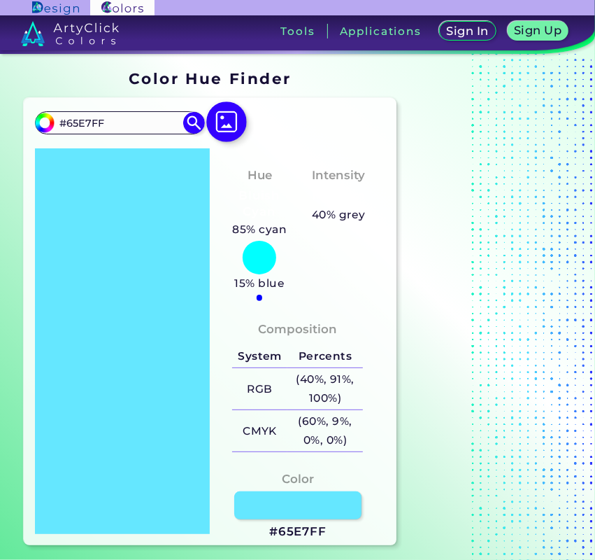
click at [235, 120] on img at bounding box center [226, 121] width 41 height 41
click at [0, 0] on input "file" at bounding box center [0, 0] width 0 height 0
click at [228, 132] on img at bounding box center [226, 121] width 41 height 41
click at [0, 0] on input "file" at bounding box center [0, 0] width 0 height 0
click at [376, 534] on div "#65e7ff #65E7FF Acadia ◉ Acid Green ◉ Aero Blue ◉ Alabaster ◉ Albescent White ◉…" at bounding box center [211, 321] width 374 height 447
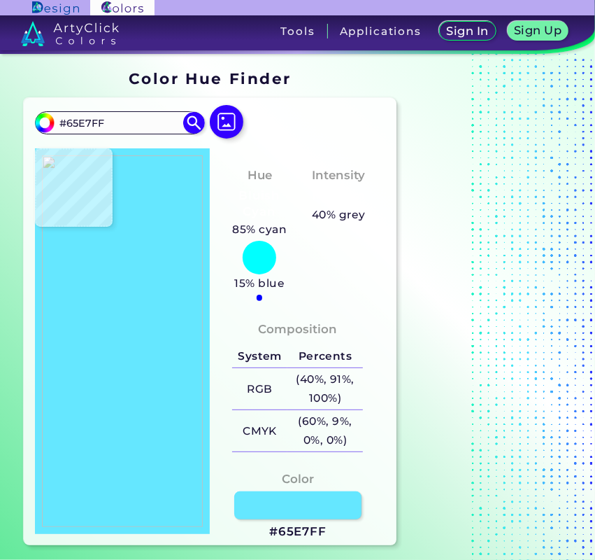
type input "#c4c4b2"
type input "#C4C4B2"
type input "#e81123"
type input "#E81123"
type input "#e8192b"
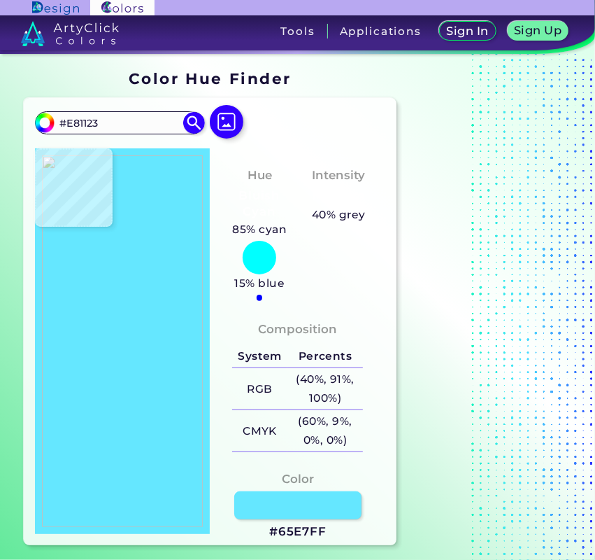
type input "#E8192B"
type input "#e81426"
type input "#E81426"
type input "#e81123"
type input "#E81123"
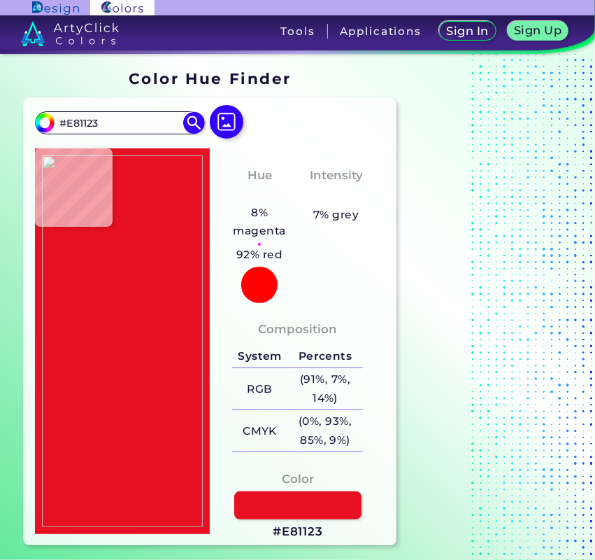
click at [184, 320] on img at bounding box center [123, 341] width 162 height 372
drag, startPoint x: 323, startPoint y: 529, endPoint x: 278, endPoint y: 528, distance: 45.5
click at [278, 528] on div "Color #E81123" at bounding box center [297, 505] width 153 height 85
copy h3 "E81123"
type input "#000000"
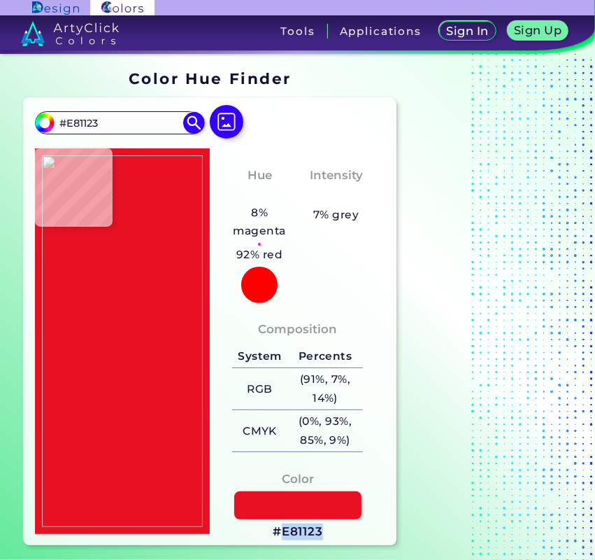
type input "#000000"
type input "#9d1825"
type input "#9D1825"
type input "#521f27"
type input "#521F27"
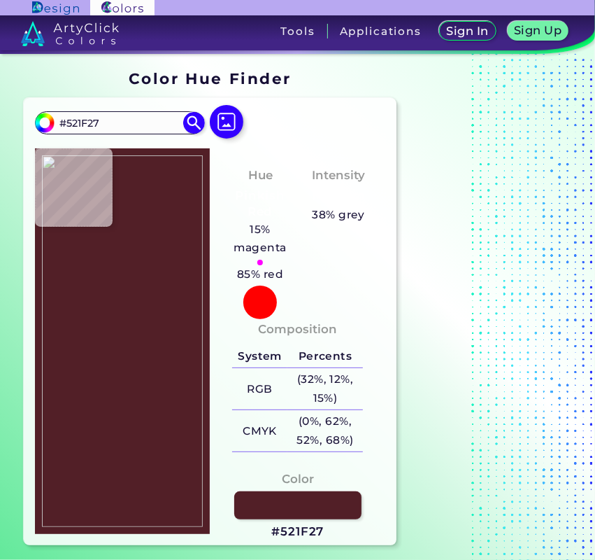
type input "#000000"
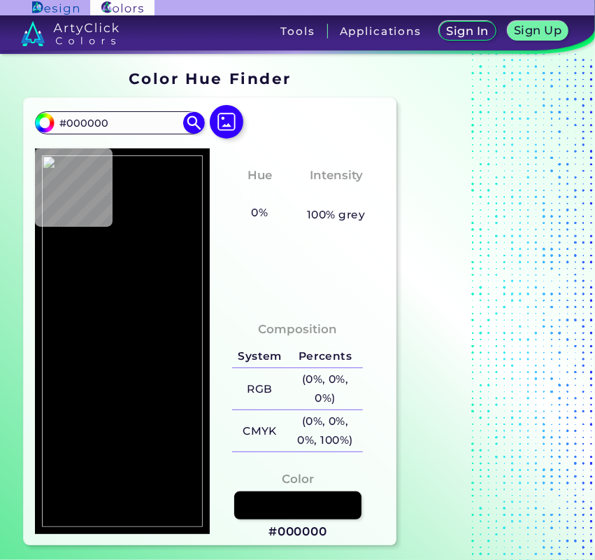
type input "#a11b27"
type input "#A11B27"
type input "#e81123"
type input "#E81123"
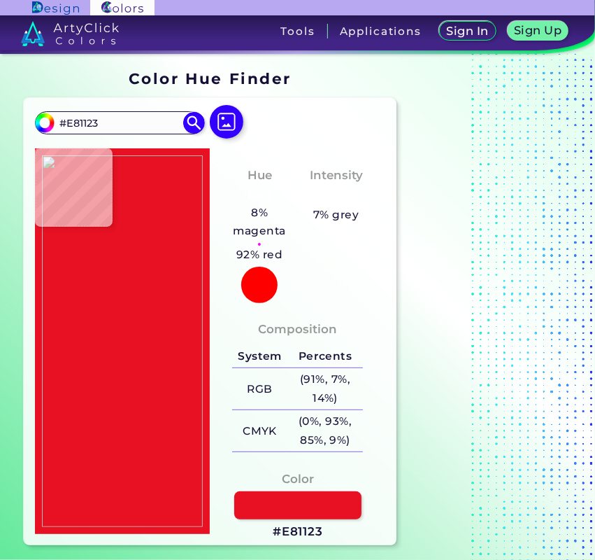
type input "#313c4c"
type input "#313C4C"
type input "#666665"
type input "#313c4c"
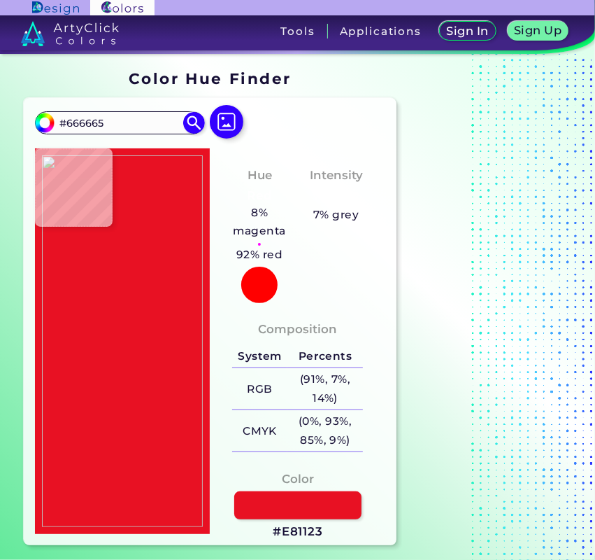
type input "#313C4C"
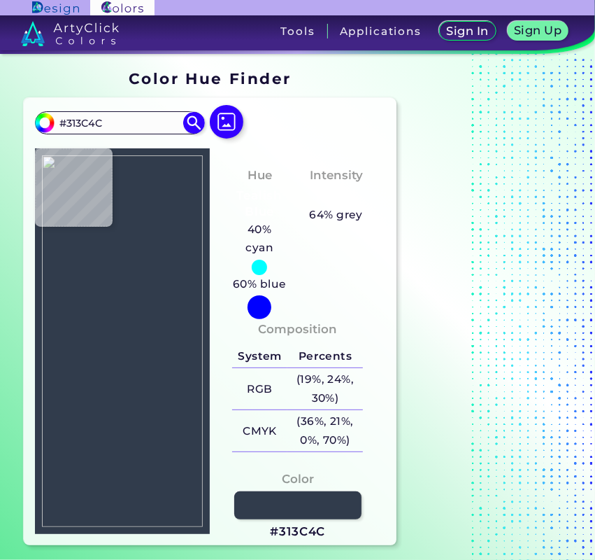
type input "#343c4b"
type input "#343C4B"
type input "#000000"
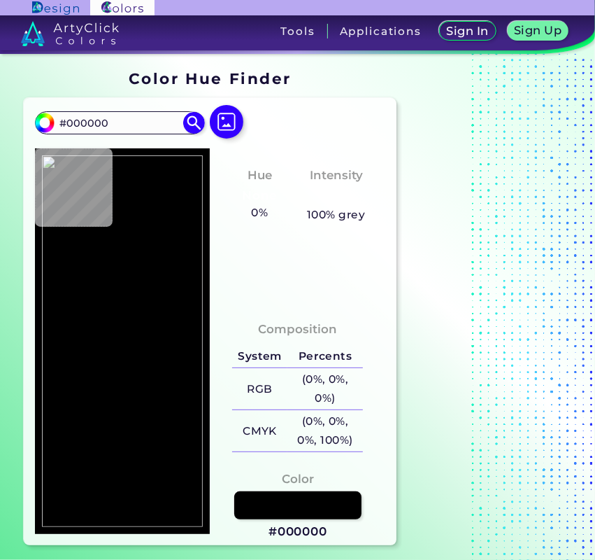
type input "#f1ffe1"
type input "#F1FFE1"
type input "#ffffe1"
type input "#FFFFE1"
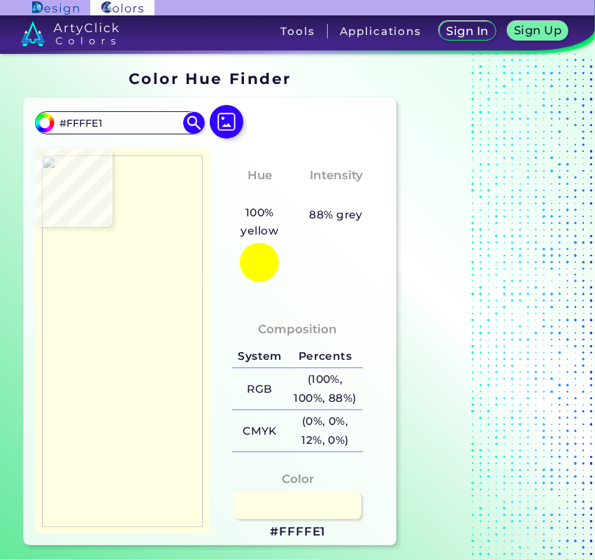
type input "#54575c"
type input "#54575C"
type input "#313c4c"
type input "#313C4C"
type input "#e81123"
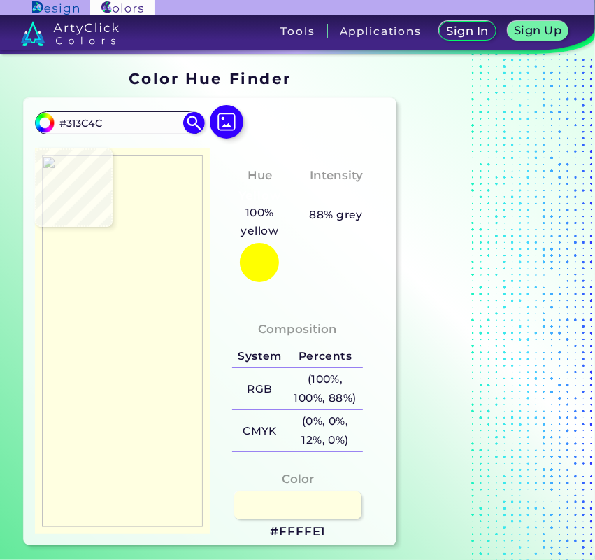
type input "#E81123"
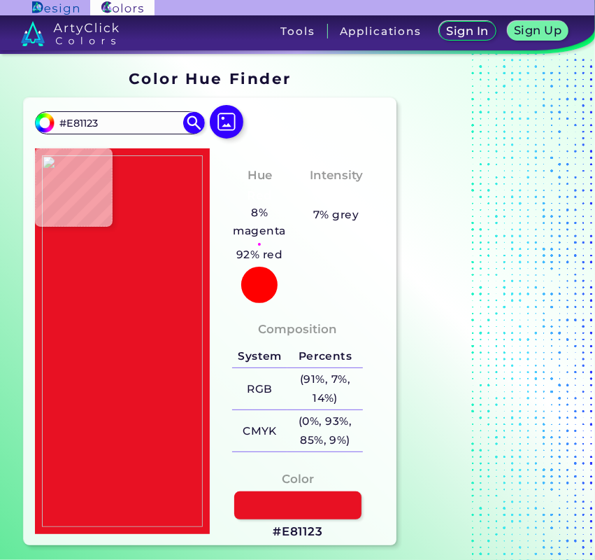
type input "#000000"
type input "#313c4c"
type input "#313C4C"
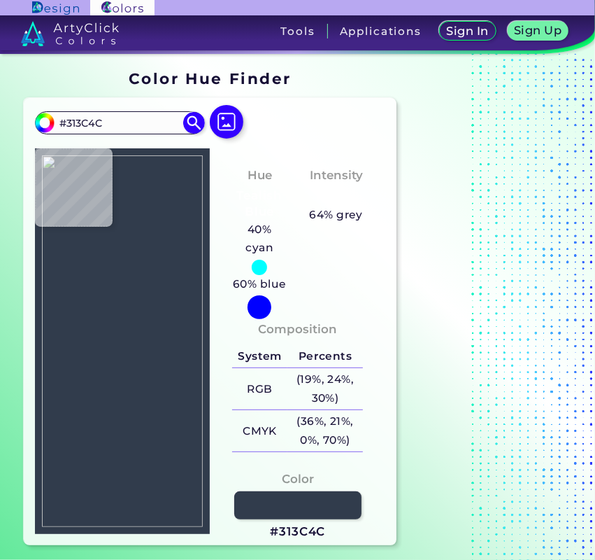
type input "#e81123"
type input "#E81123"
type input "#000000"
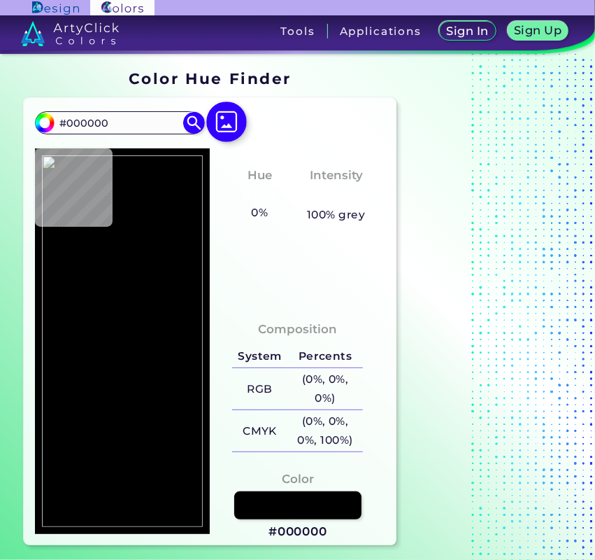
click at [225, 127] on img at bounding box center [226, 121] width 41 height 41
click at [0, 0] on input "file" at bounding box center [0, 0] width 0 height 0
type input "#2d2e2f"
type input "#2D2E2F"
type input "#921728"
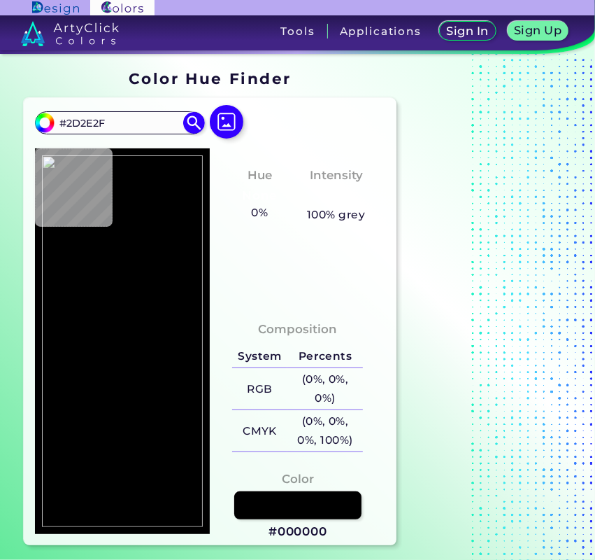
type input "#921728"
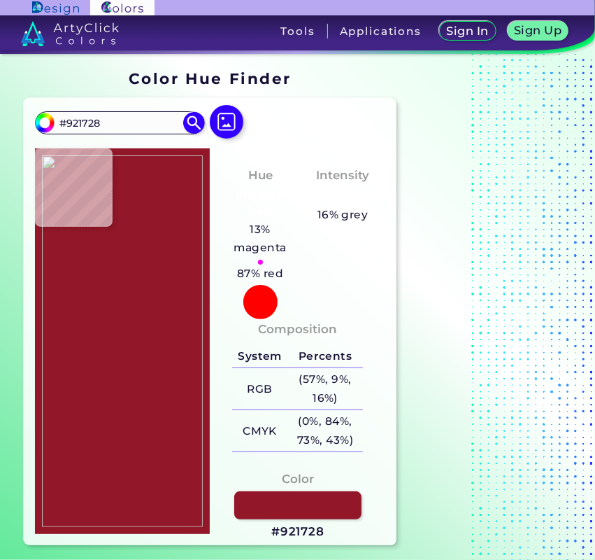
click at [182, 341] on img at bounding box center [123, 341] width 162 height 372
click at [326, 536] on div "Color #921728" at bounding box center [297, 505] width 153 height 85
drag, startPoint x: 295, startPoint y: 529, endPoint x: 280, endPoint y: 537, distance: 17.2
click at [280, 537] on h3 "#921728" at bounding box center [297, 531] width 53 height 17
copy h3 "921728"
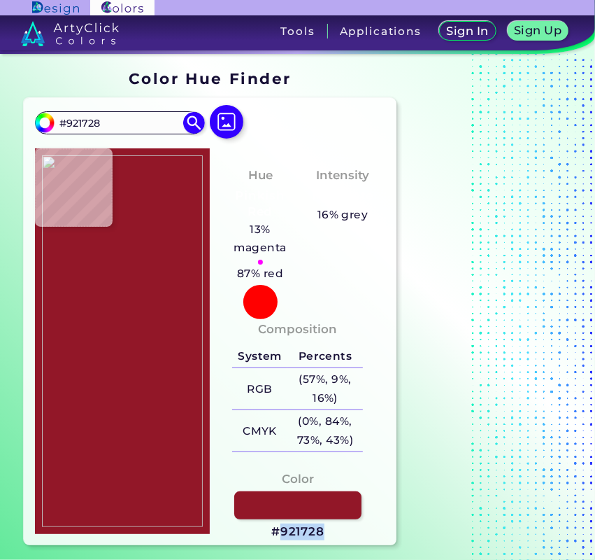
drag, startPoint x: 327, startPoint y: 537, endPoint x: 280, endPoint y: 537, distance: 46.9
click at [280, 537] on div "Color #921728" at bounding box center [297, 505] width 153 height 85
copy h3 "921728"
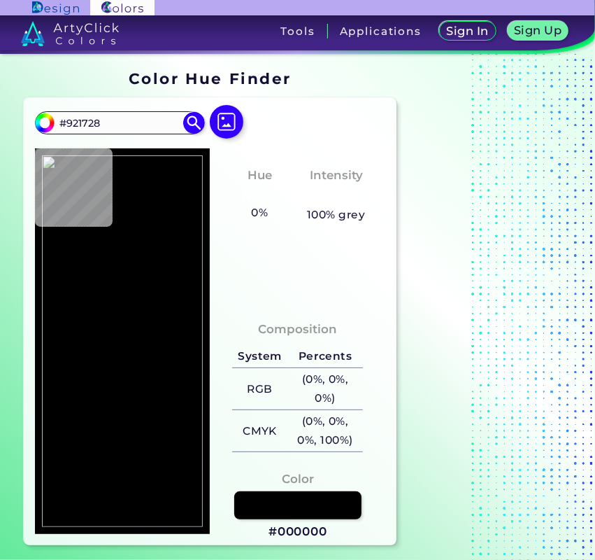
type input "#000000"
type input "#921728"
type input "#46282d"
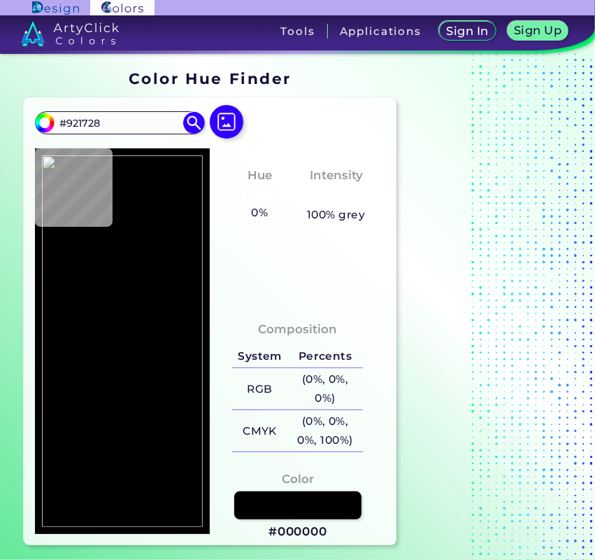
type input "#46282D"
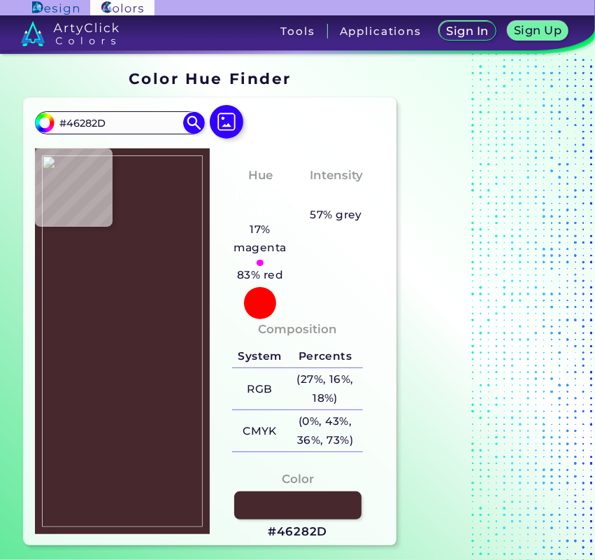
type input "#000000"
